Goal: Navigation & Orientation: Find specific page/section

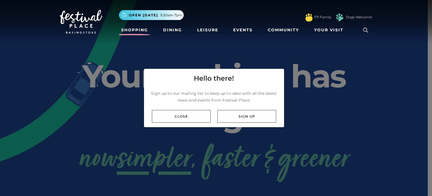
click at [137, 26] on link "Shopping" at bounding box center [134, 30] width 31 height 10
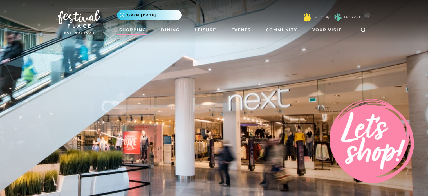
click at [273, 19] on div ".st5{fill:none;stroke:#FFFFFF;stroke-width:2.29;stroke-miterlimit:10;} Open tod…" at bounding box center [243, 15] width 253 height 17
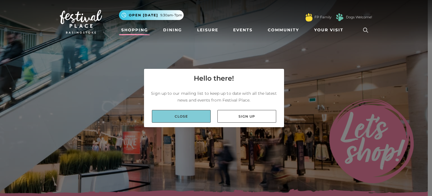
click at [189, 116] on link "Close" at bounding box center [181, 116] width 59 height 13
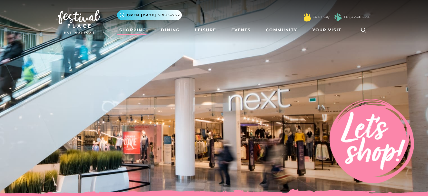
click at [131, 27] on link "Shopping" at bounding box center [132, 30] width 31 height 10
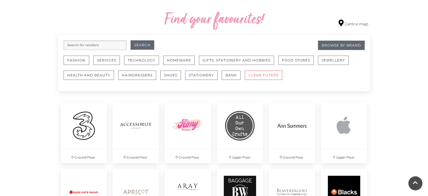
scroll to position [323, 0]
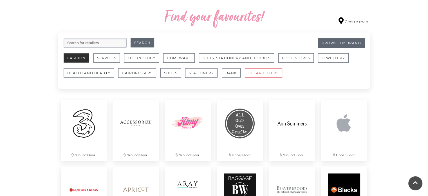
click at [77, 56] on button "Fashion" at bounding box center [77, 57] width 26 height 9
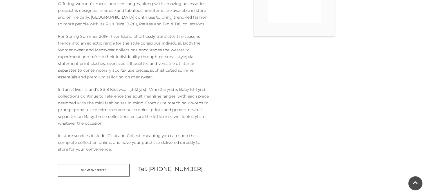
scroll to position [209, 0]
